Goal: Information Seeking & Learning: Learn about a topic

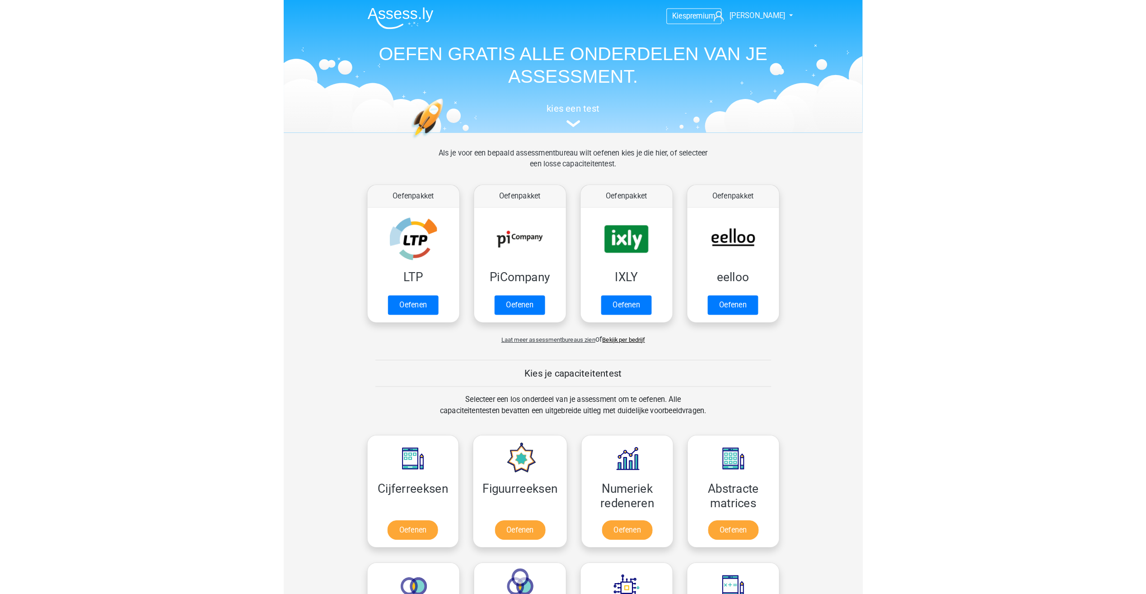
scroll to position [384, 0]
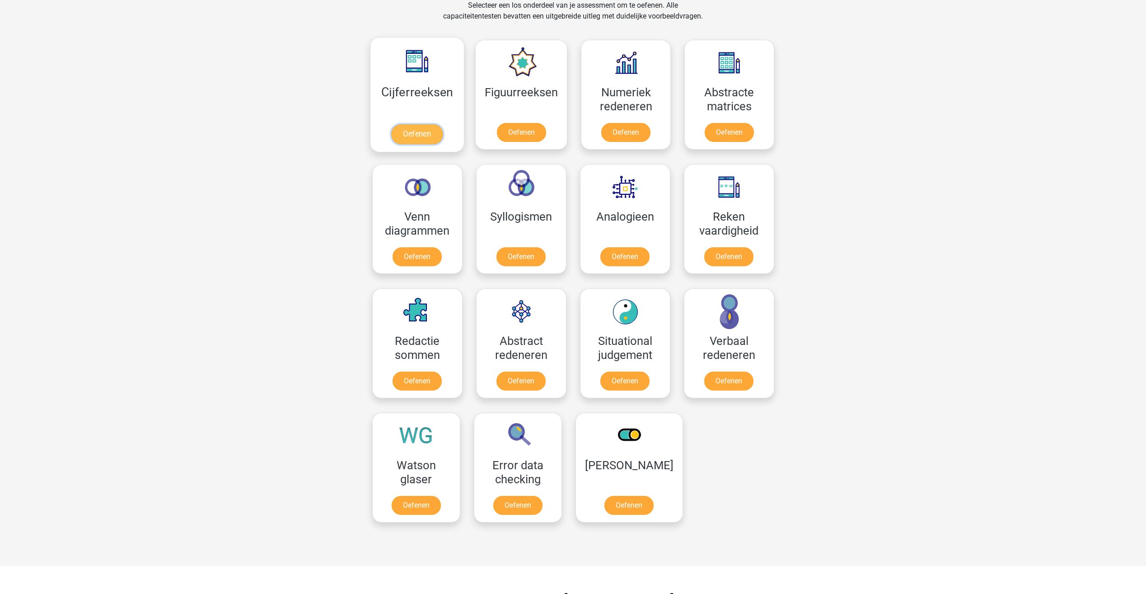
click at [407, 130] on link "Oefenen" at bounding box center [417, 134] width 52 height 20
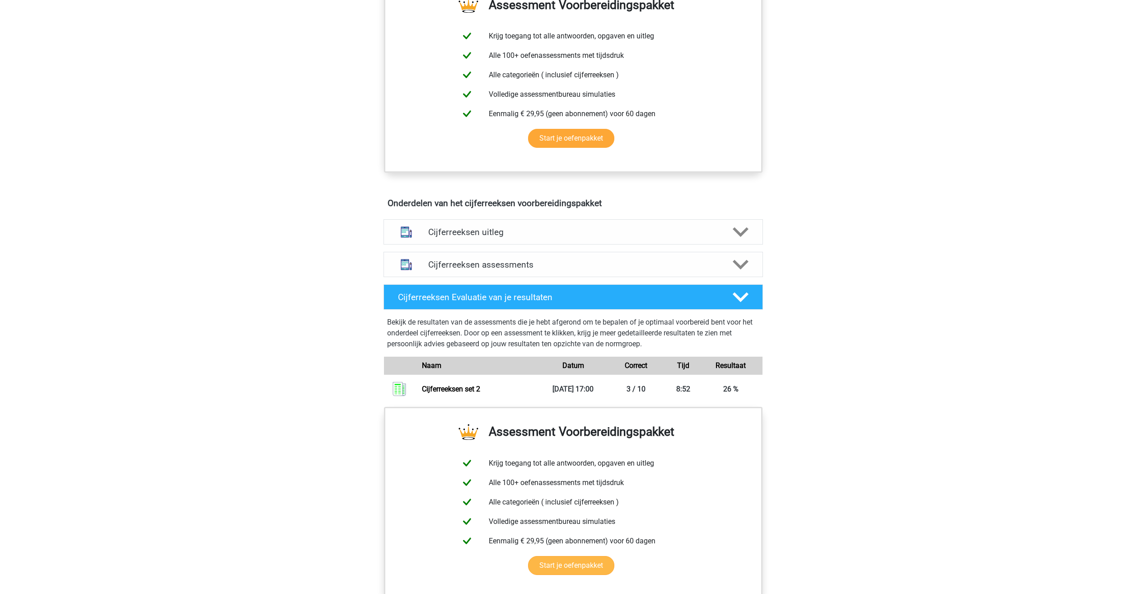
scroll to position [361, 0]
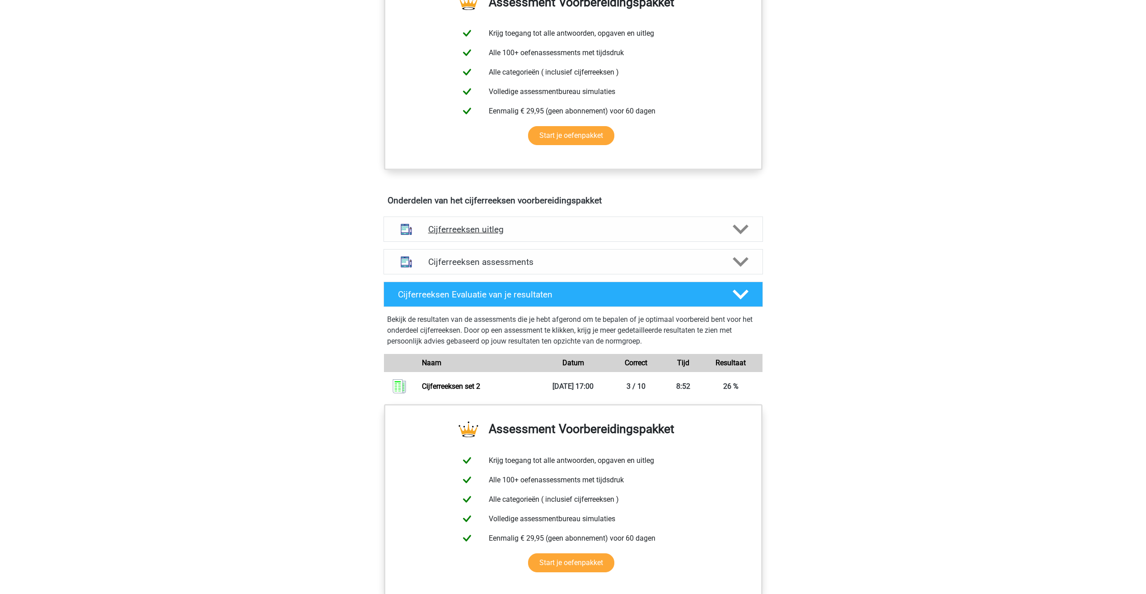
click at [463, 235] on h4 "Cijferreeksen uitleg" at bounding box center [573, 229] width 290 height 10
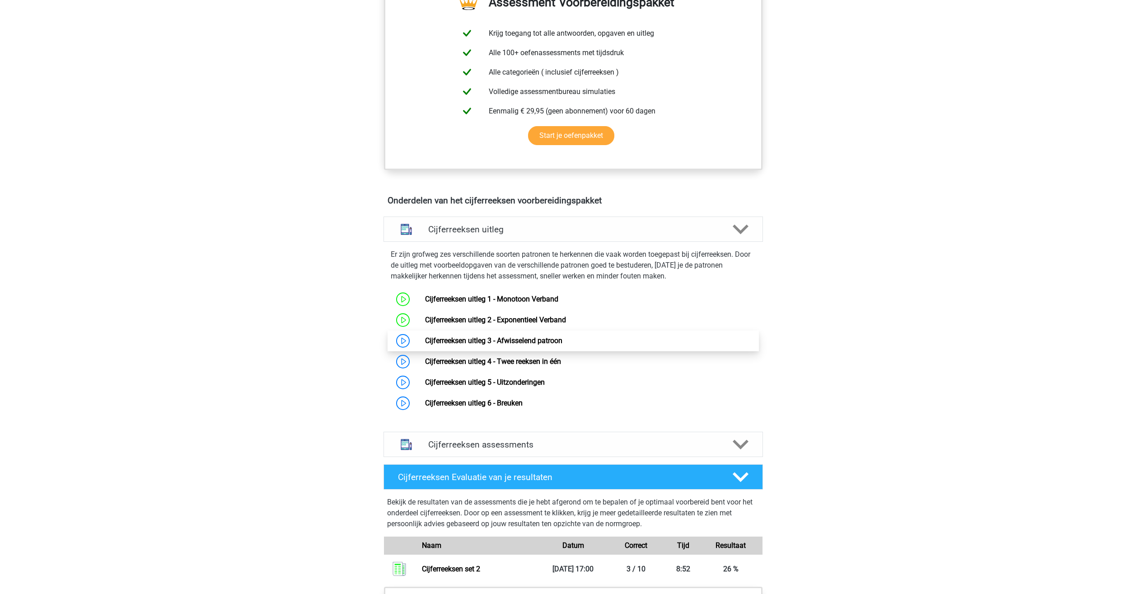
click at [476, 345] on link "Cijferreeksen uitleg 3 - Afwisselend patroon" at bounding box center [493, 340] width 137 height 9
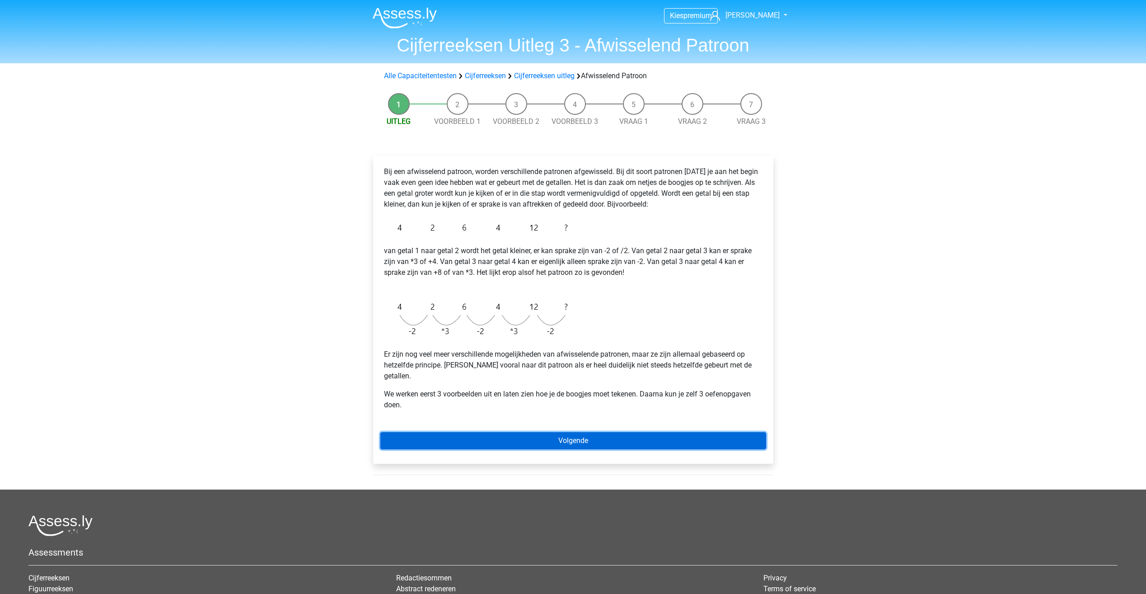
click at [427, 435] on link "Volgende" at bounding box center [573, 440] width 386 height 17
